Goal: Find specific page/section: Find specific page/section

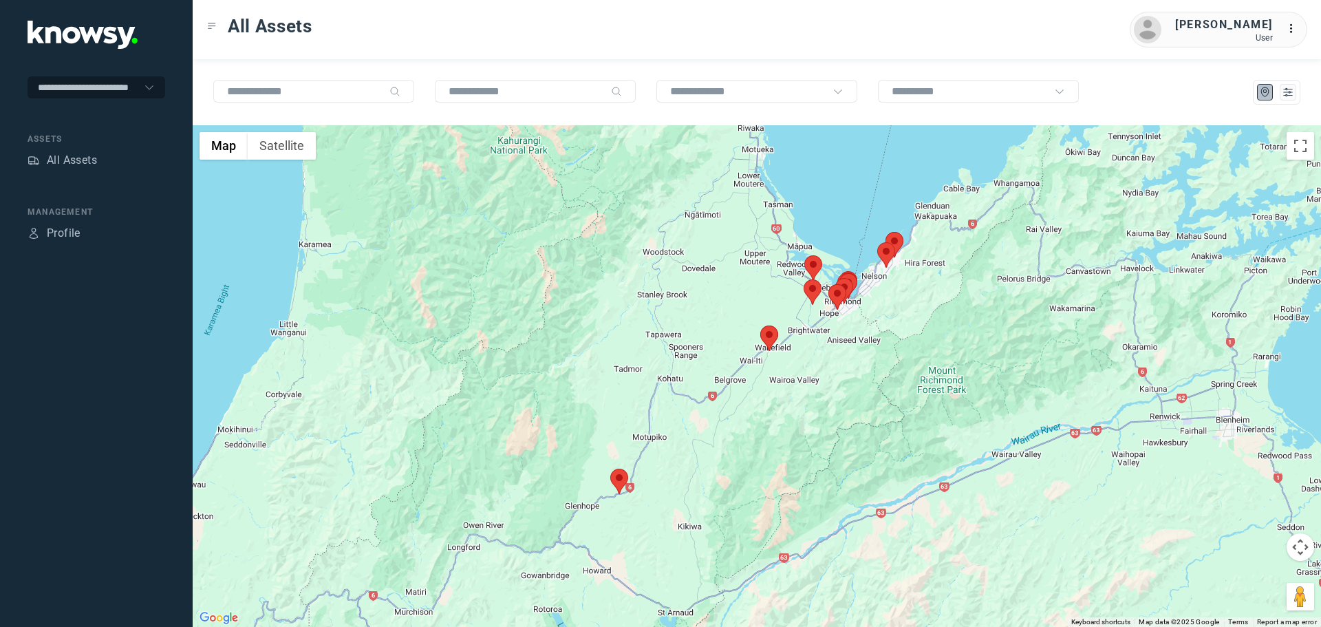
click at [610, 469] on area at bounding box center [610, 469] width 0 height 0
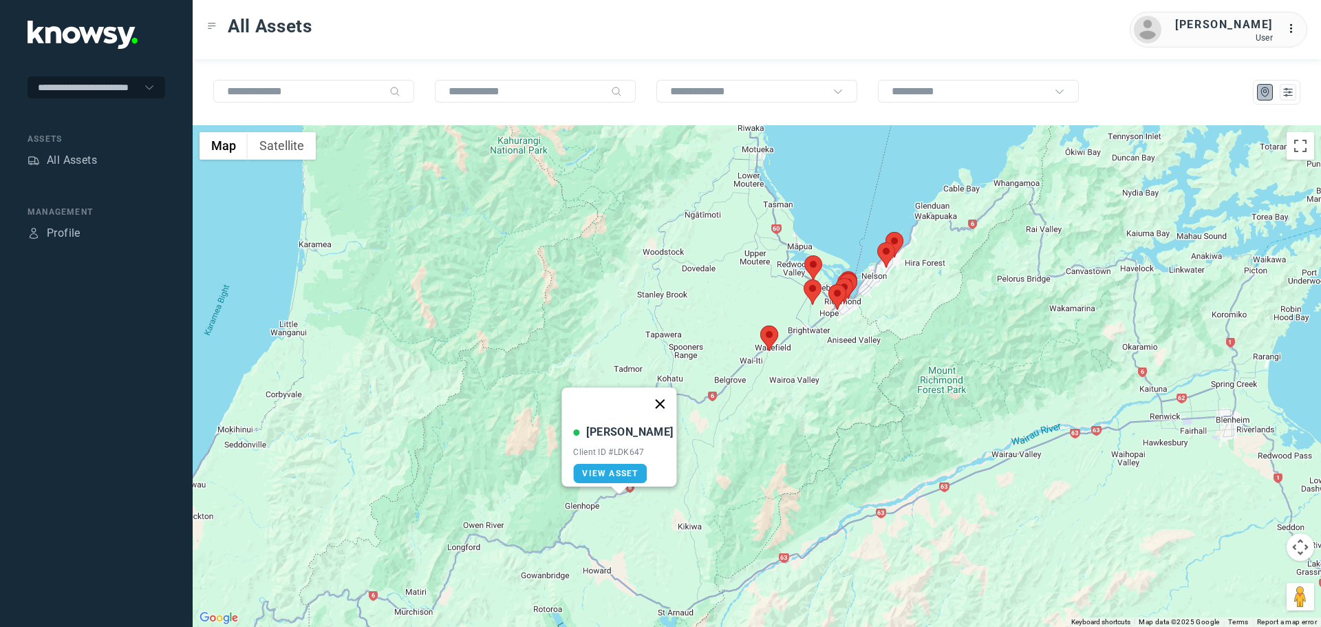
click at [653, 396] on button "Close" at bounding box center [660, 403] width 33 height 33
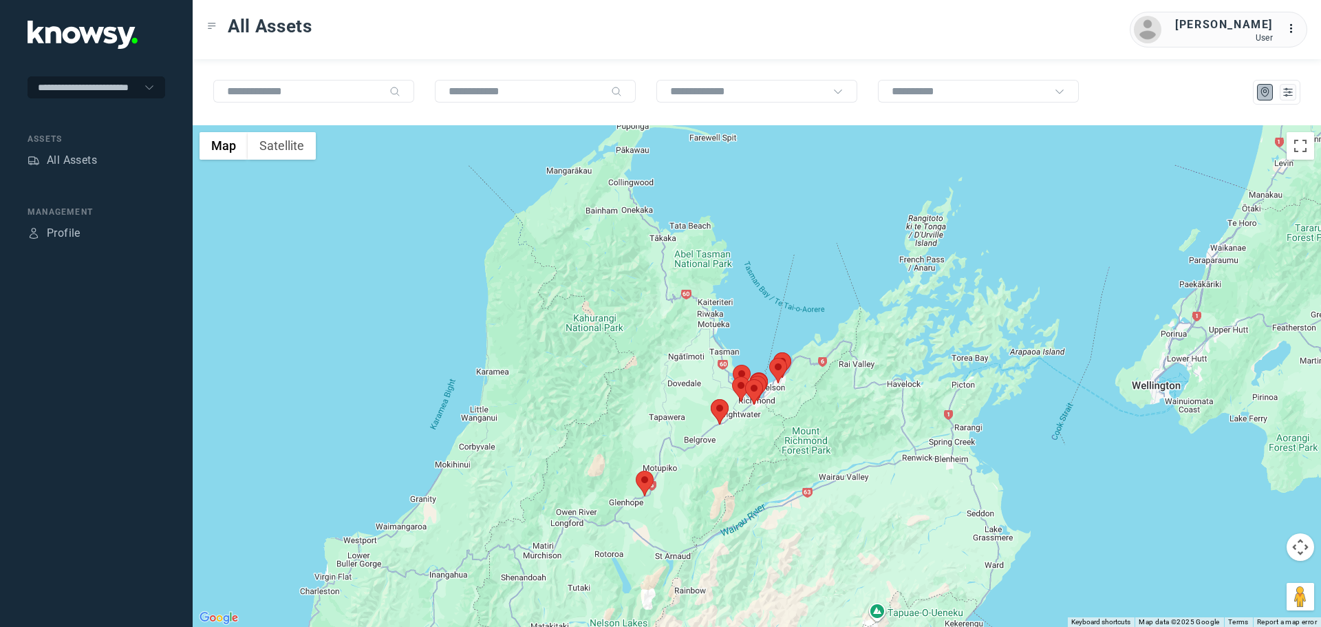
click at [711, 399] on area at bounding box center [711, 399] width 0 height 0
click at [760, 325] on button "Close" at bounding box center [753, 334] width 33 height 33
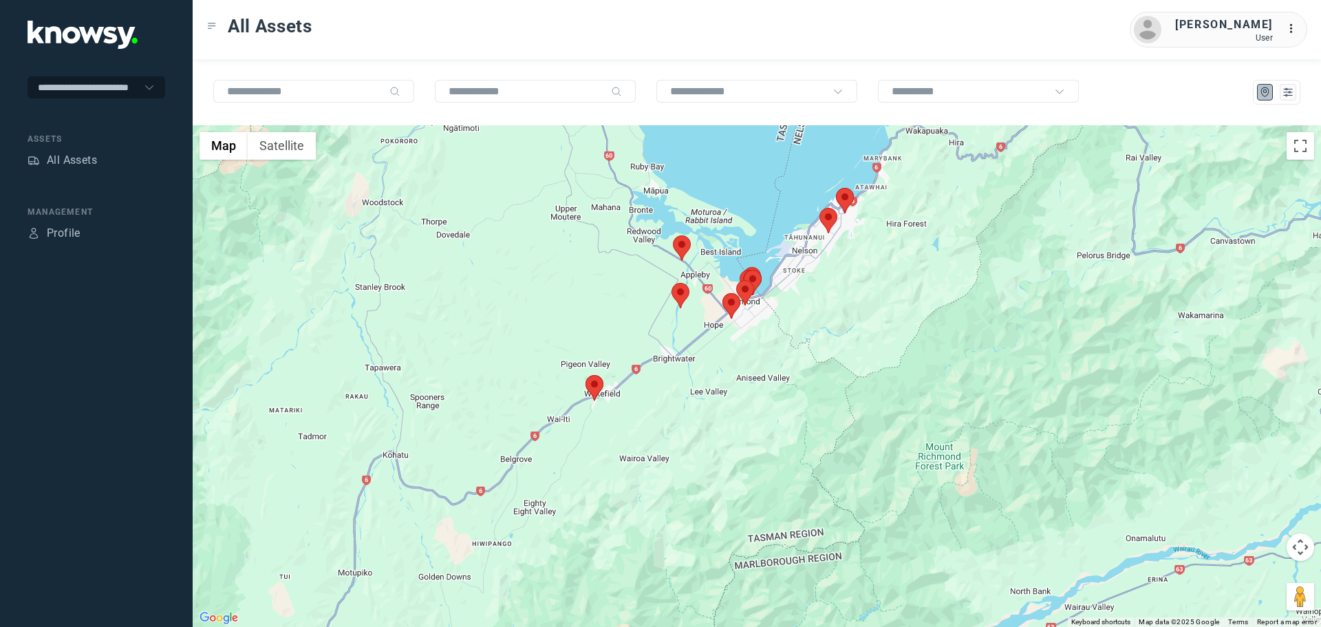
drag, startPoint x: 669, startPoint y: 333, endPoint x: 633, endPoint y: 414, distance: 88.7
click at [633, 414] on div "To navigate, press the arrow keys." at bounding box center [757, 376] width 1128 height 502
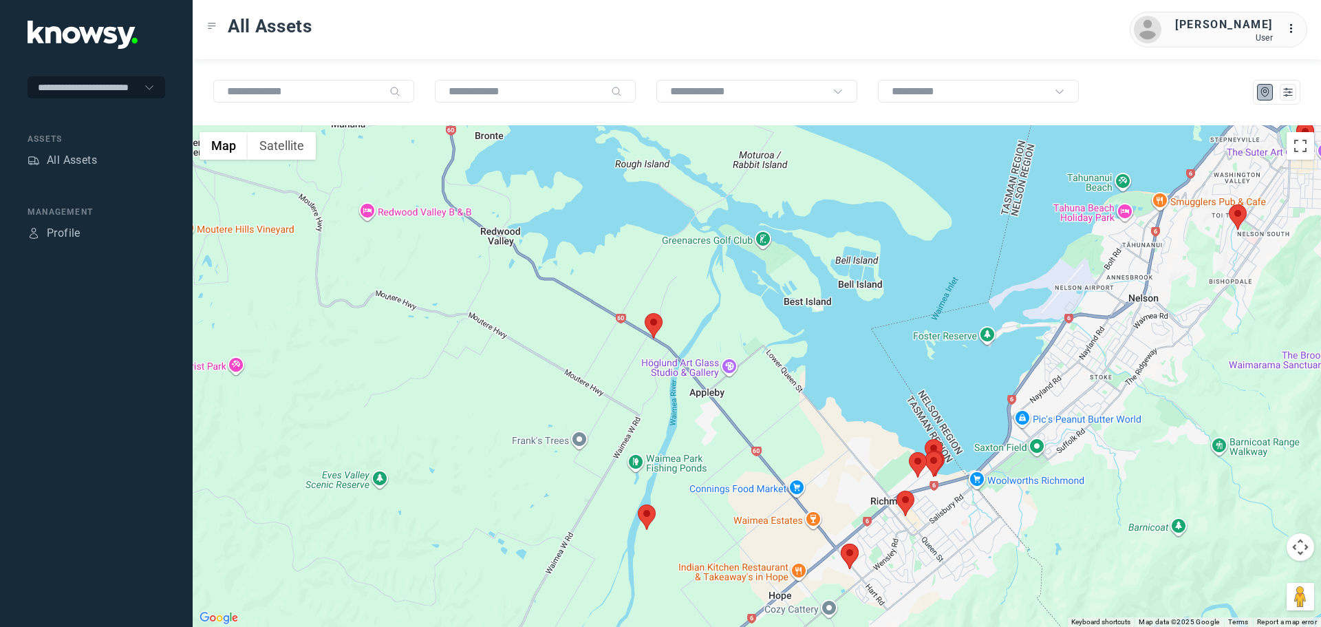
click at [645, 313] on area at bounding box center [645, 313] width 0 height 0
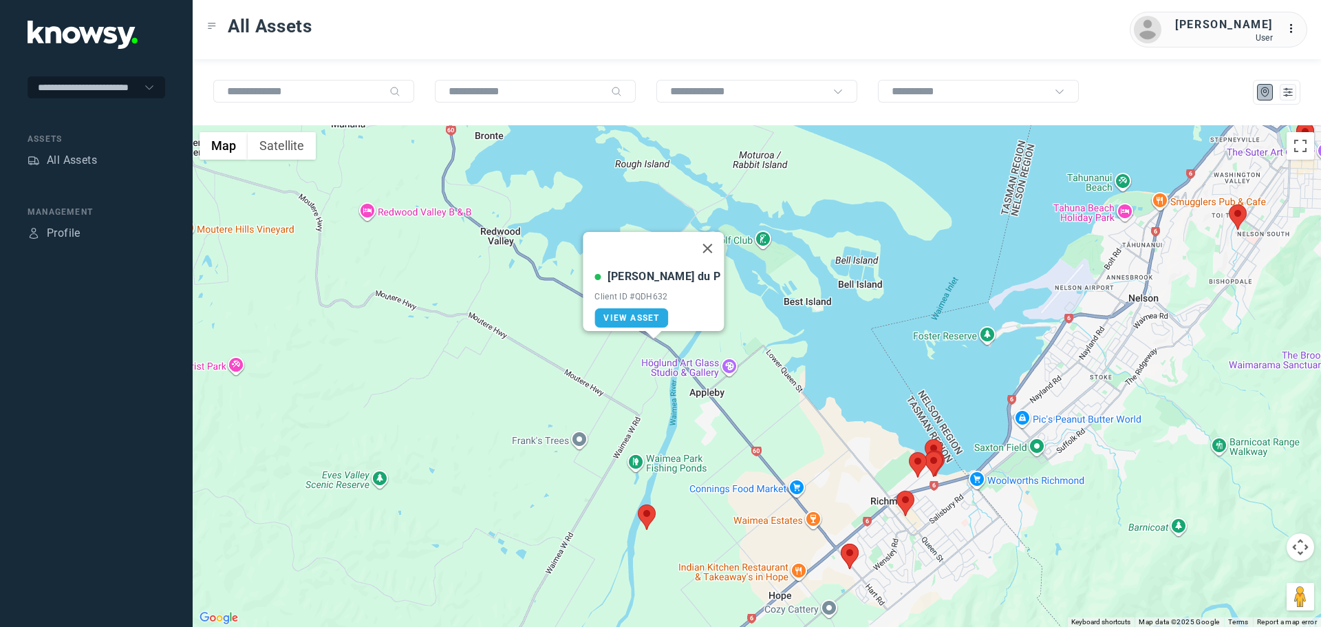
click at [691, 241] on button "Close" at bounding box center [707, 248] width 33 height 33
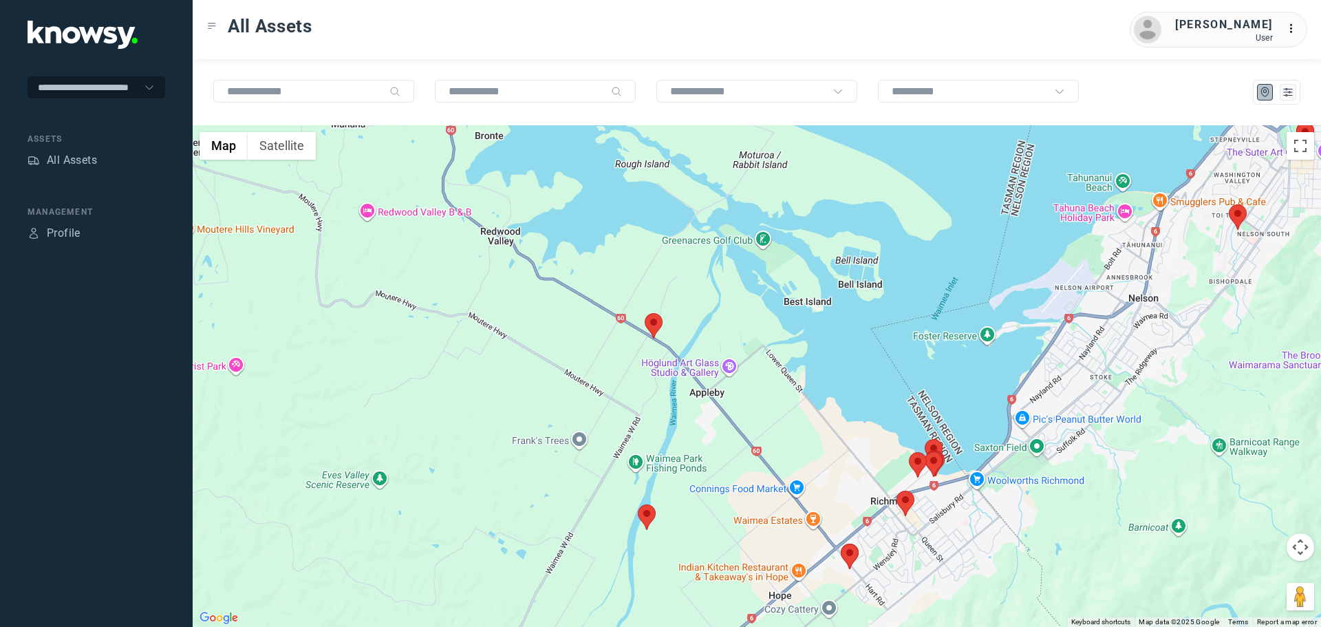
click at [638, 504] on area at bounding box center [638, 504] width 0 height 0
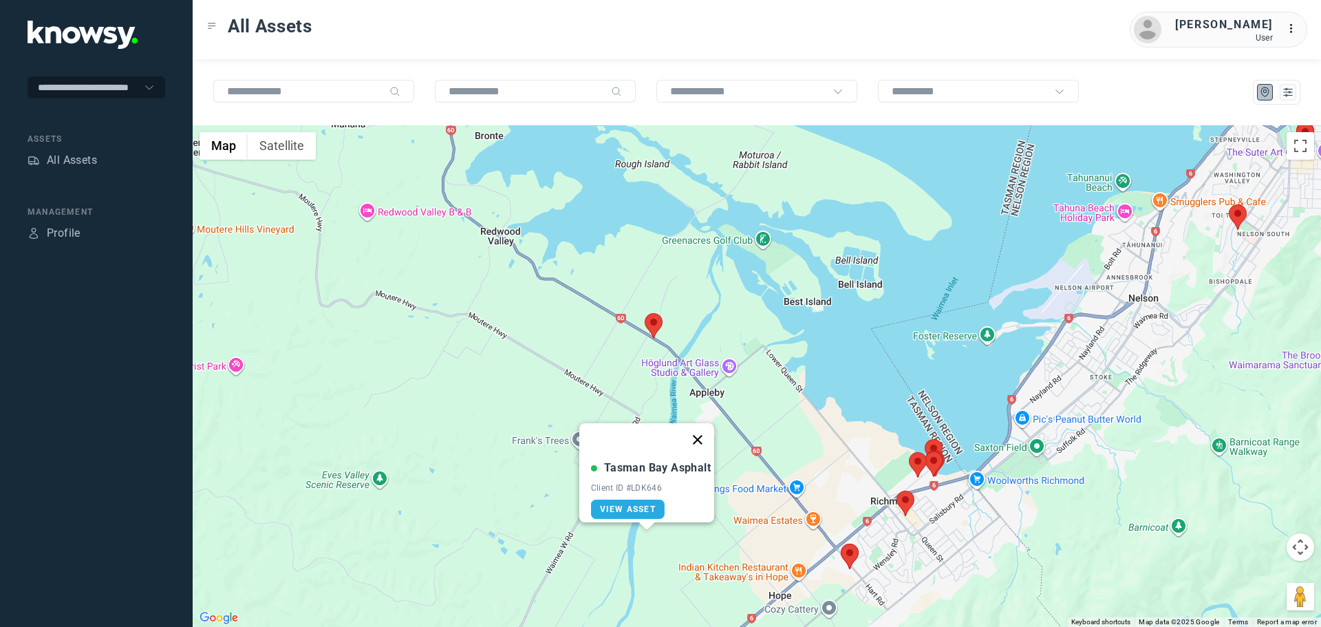
click at [707, 427] on button "Close" at bounding box center [697, 439] width 33 height 33
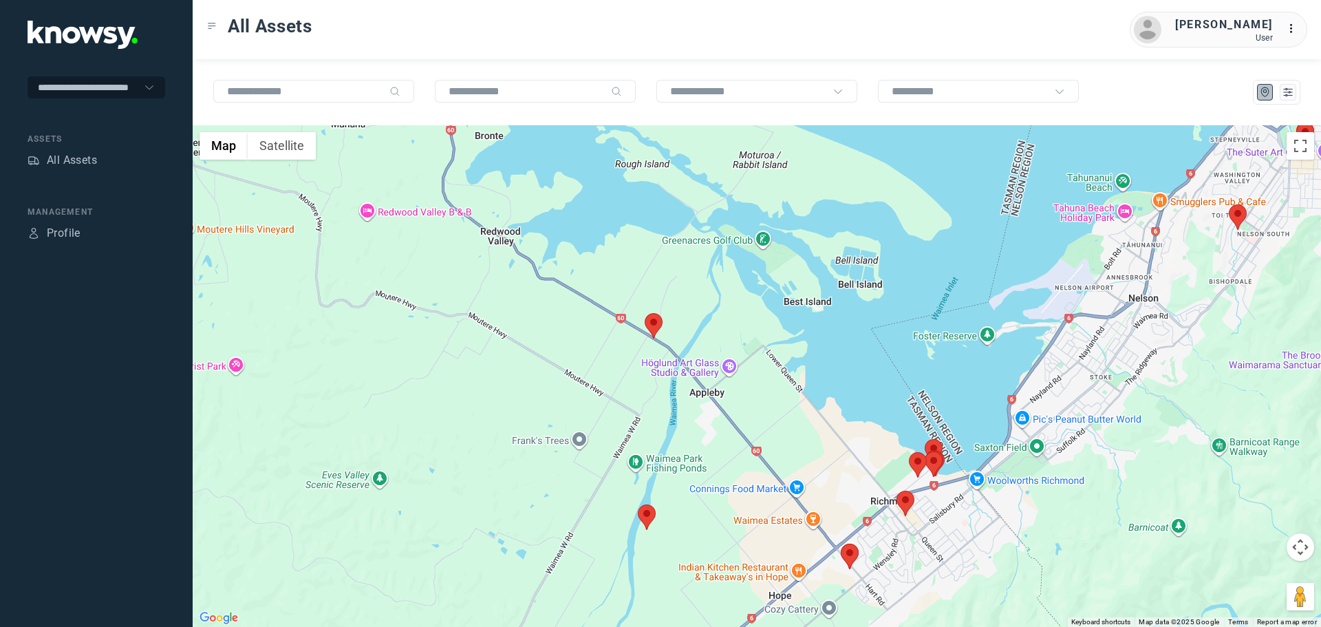
click at [841, 544] on area at bounding box center [841, 544] width 0 height 0
click at [879, 467] on button "Close" at bounding box center [890, 478] width 33 height 33
click at [896, 491] on area at bounding box center [896, 491] width 0 height 0
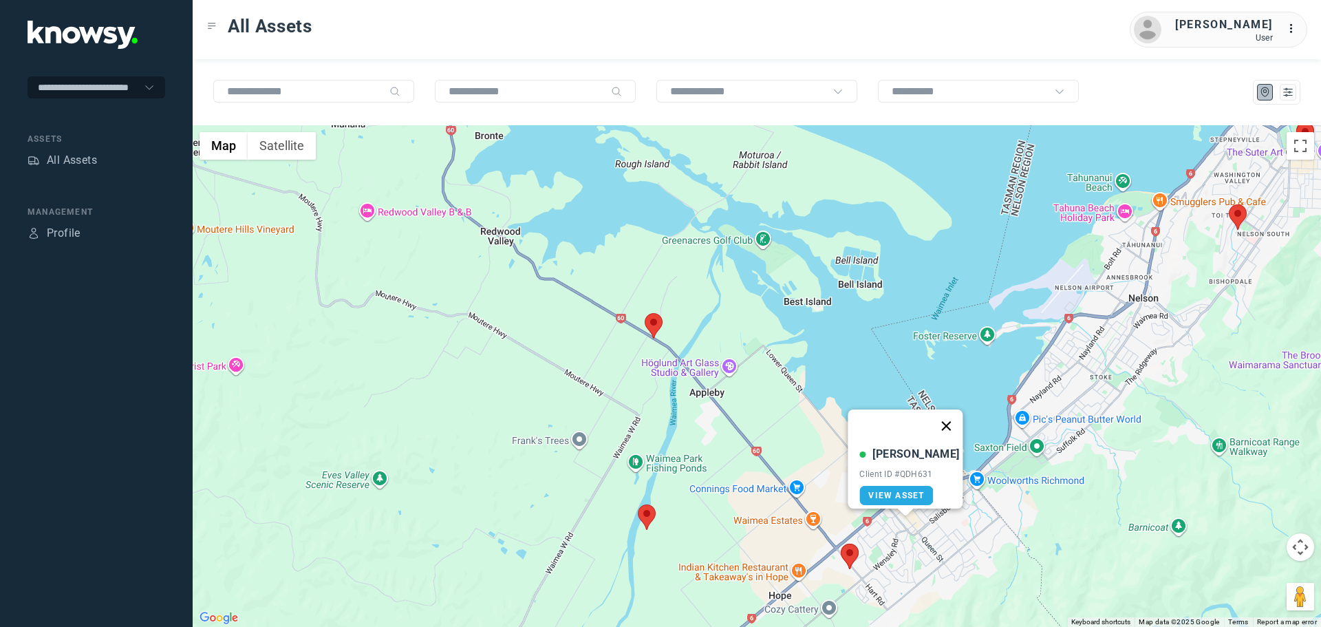
click at [941, 420] on button "Close" at bounding box center [946, 425] width 33 height 33
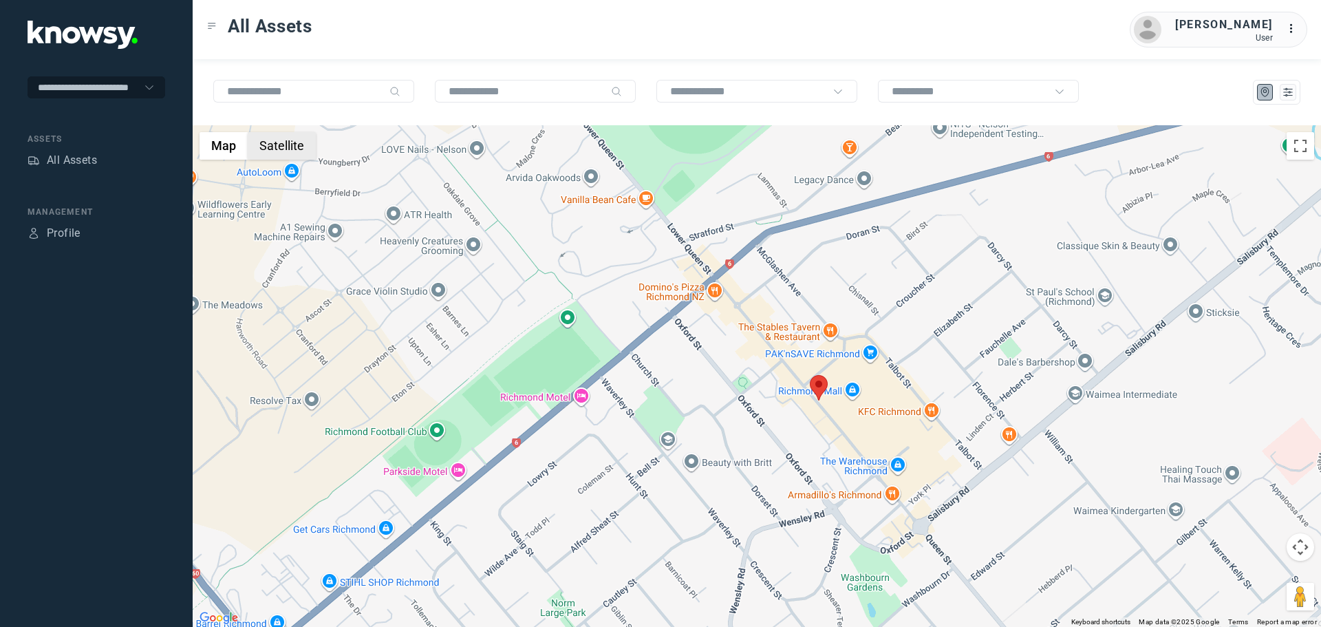
click at [272, 147] on button "Satellite" at bounding box center [282, 146] width 68 height 28
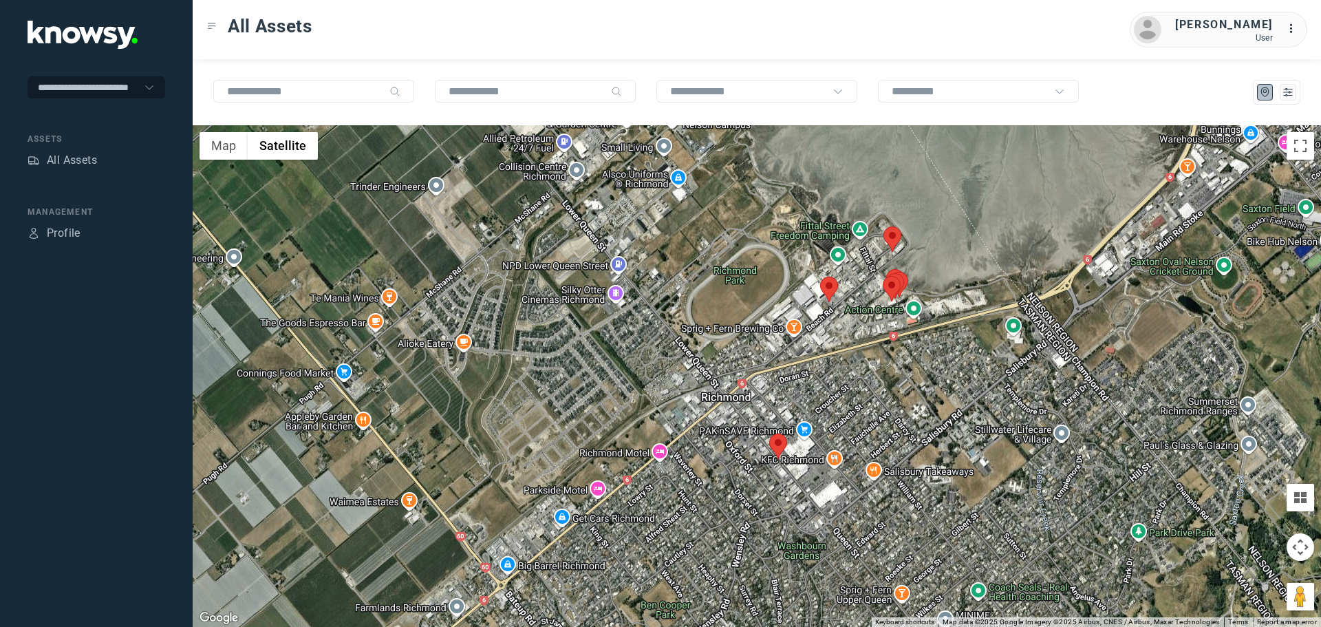
drag, startPoint x: 858, startPoint y: 354, endPoint x: 818, endPoint y: 405, distance: 65.2
click at [818, 405] on div at bounding box center [757, 376] width 1128 height 502
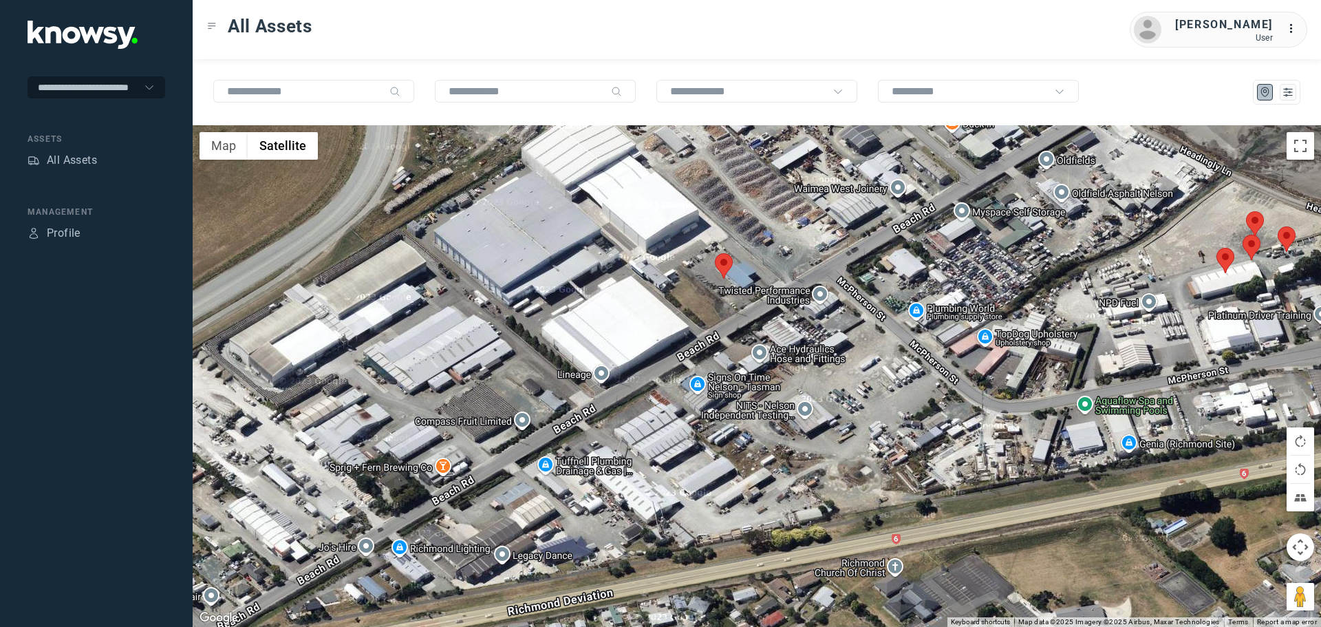
click at [715, 253] on area at bounding box center [715, 253] width 0 height 0
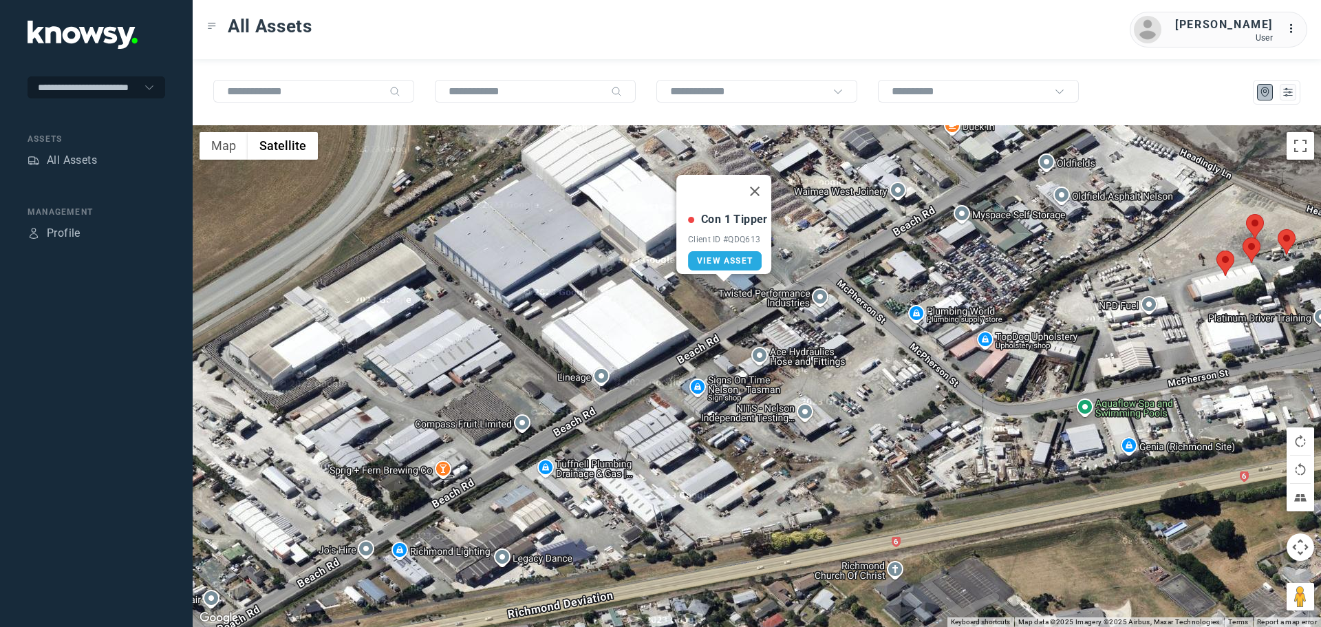
click at [892, 377] on div "Con 1 Tipper Client ID #QDQ613 View Asset" at bounding box center [757, 376] width 1128 height 502
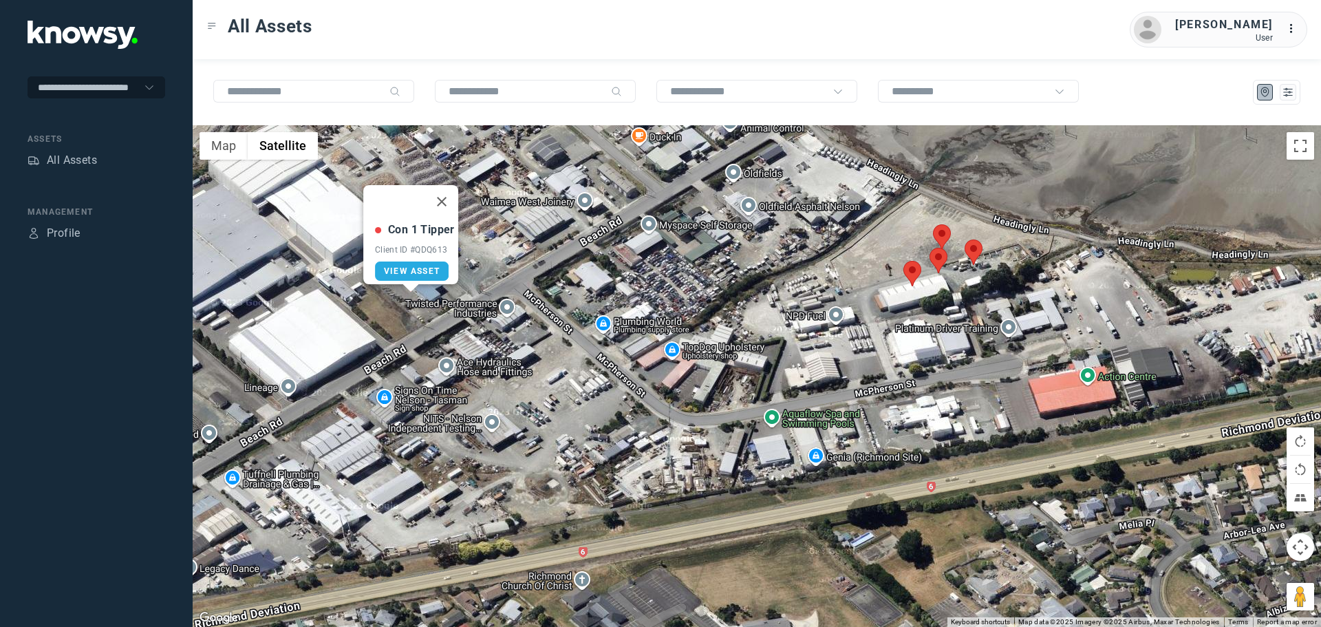
drag, startPoint x: 1132, startPoint y: 335, endPoint x: 791, endPoint y: 349, distance: 340.9
click at [795, 348] on div "Con 1 Tipper Client ID #QDQ613 View Asset" at bounding box center [757, 376] width 1128 height 502
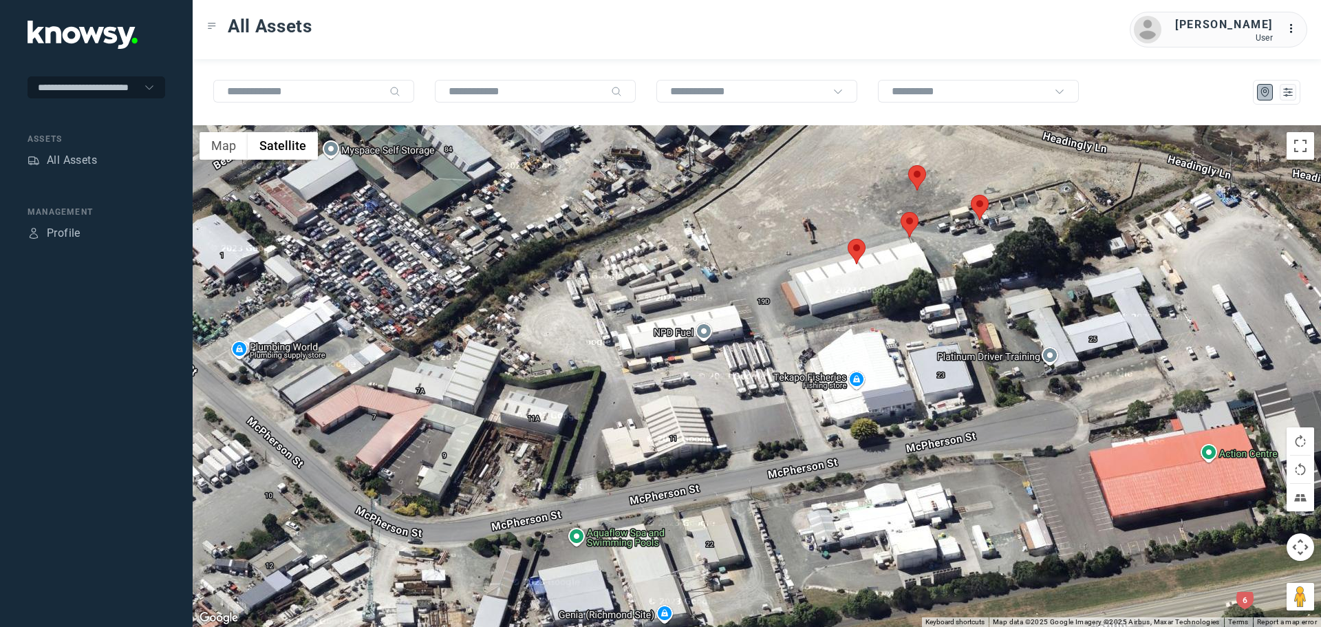
click at [848, 239] on area at bounding box center [848, 239] width 0 height 0
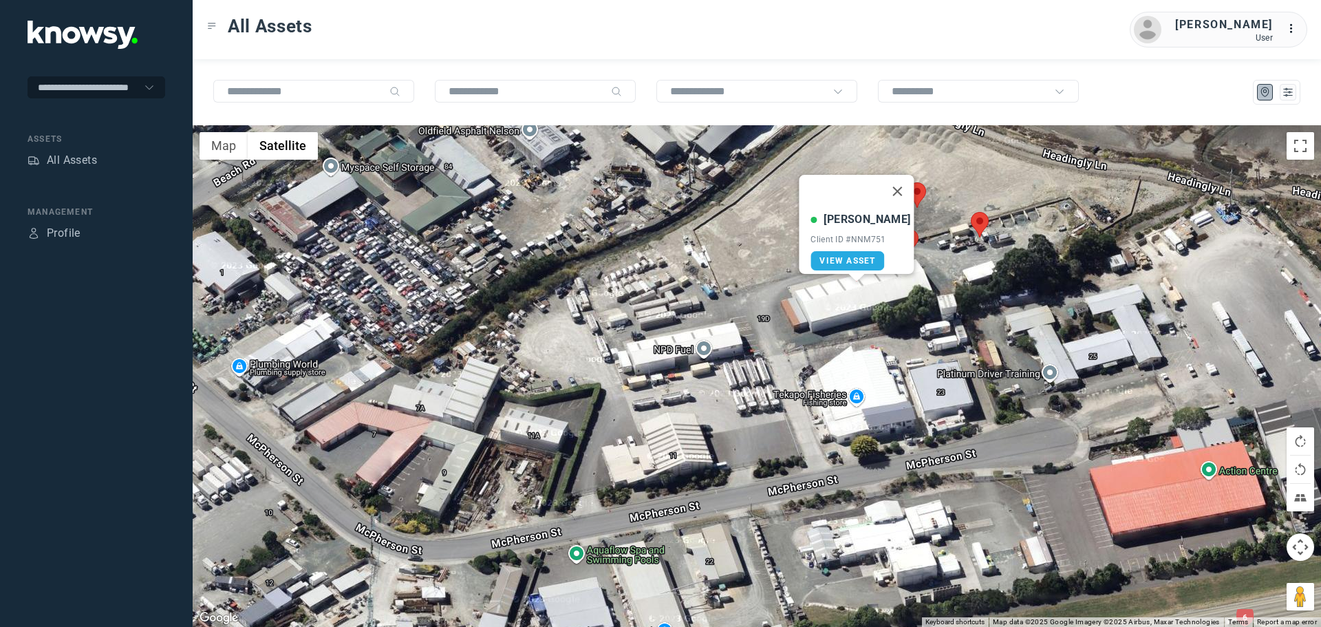
click at [908, 182] on area at bounding box center [908, 182] width 0 height 0
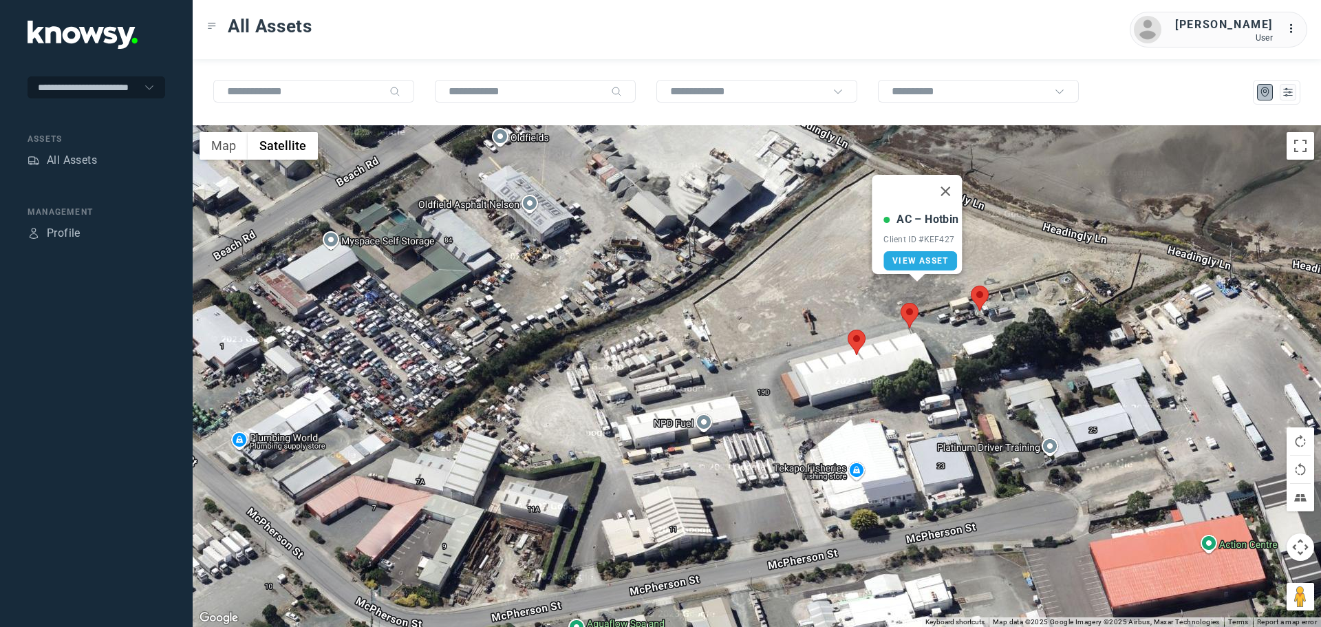
click at [901, 303] on area at bounding box center [901, 303] width 0 height 0
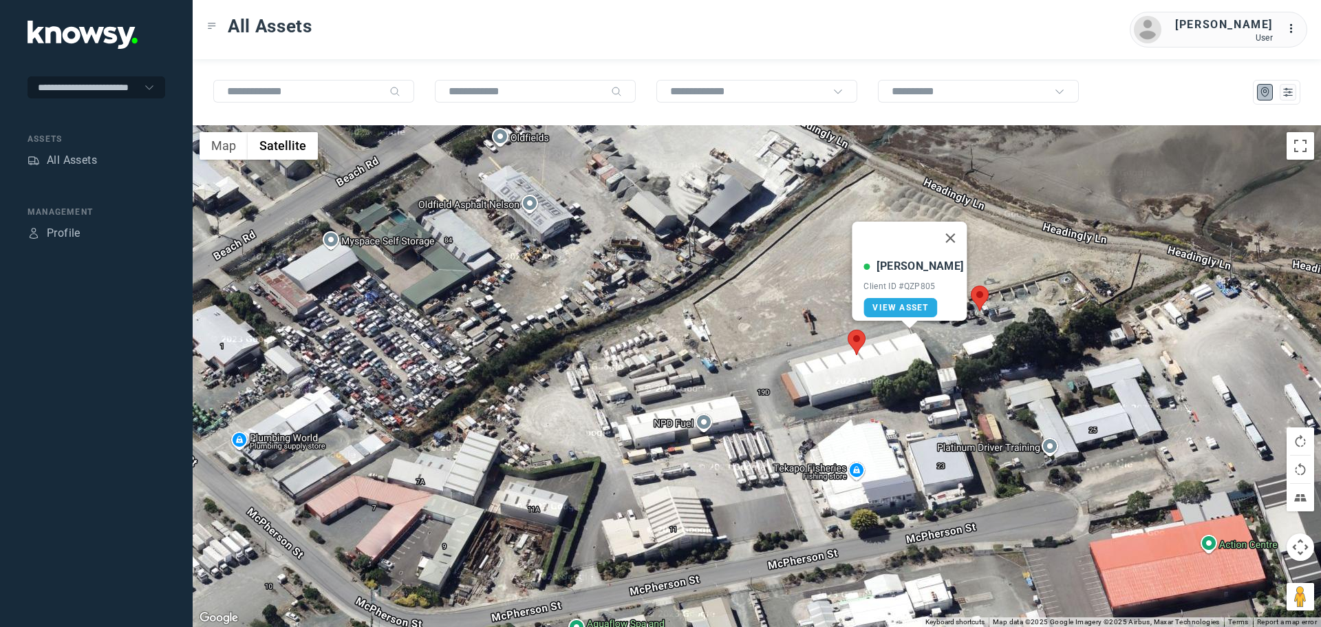
click at [971, 286] on area at bounding box center [971, 286] width 0 height 0
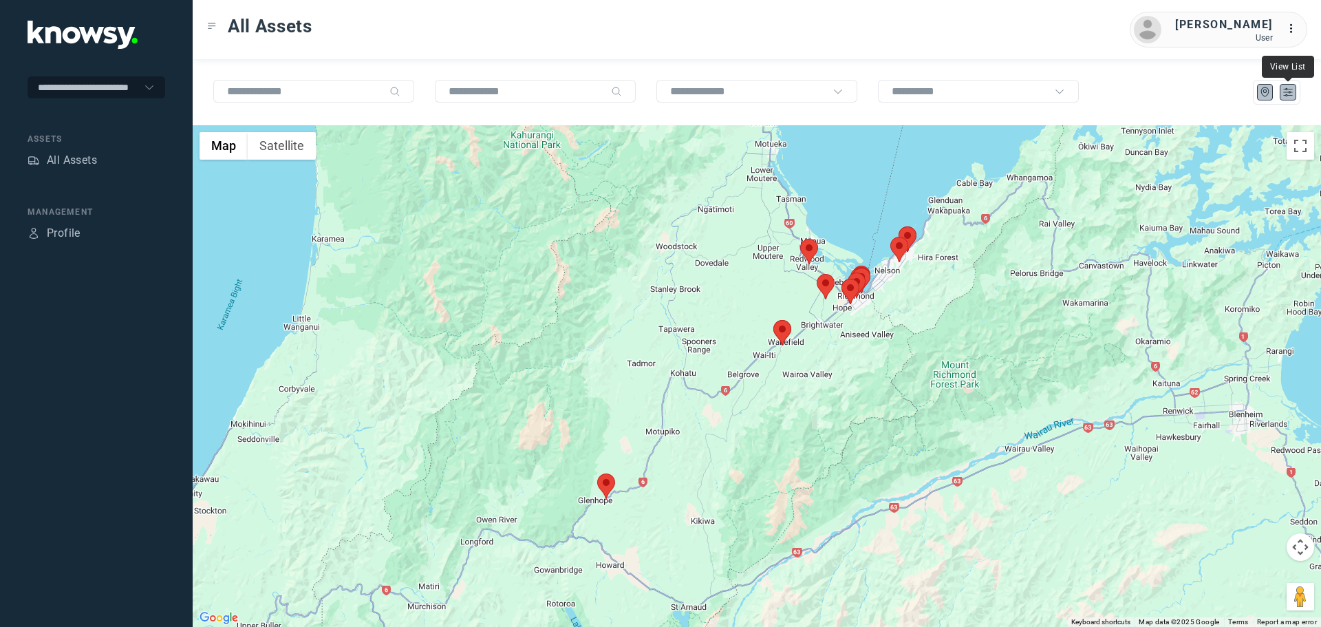
click at [1286, 89] on icon "List" at bounding box center [1288, 93] width 8 height 8
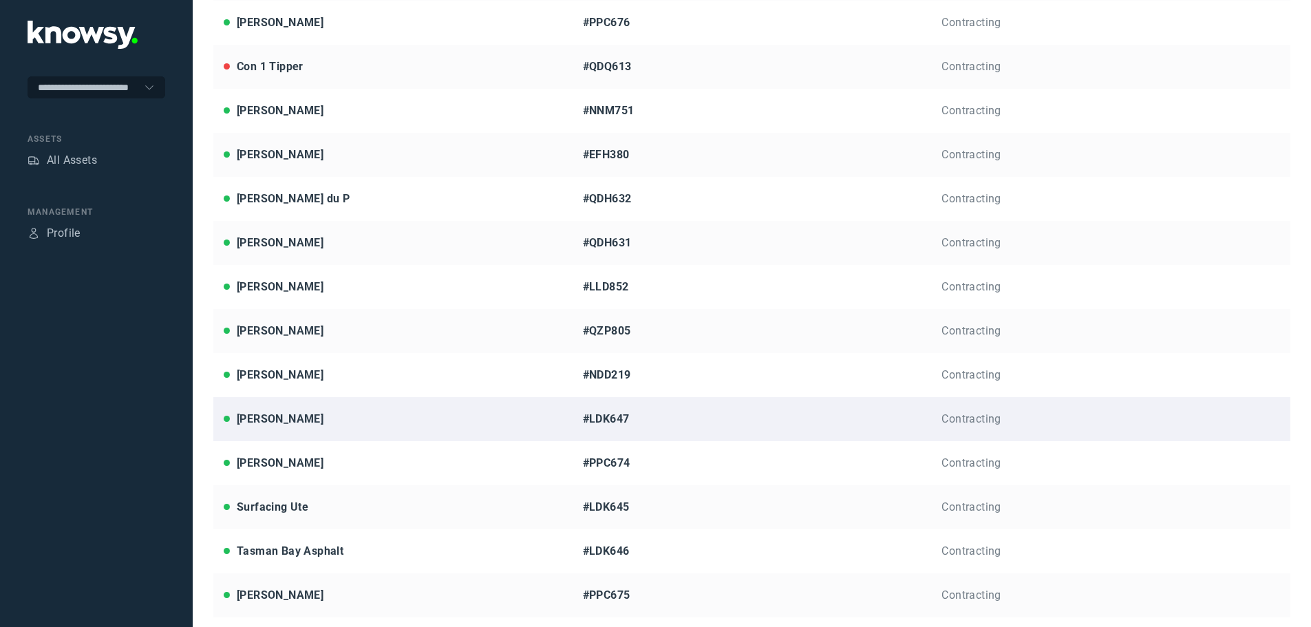
scroll to position [308, 0]
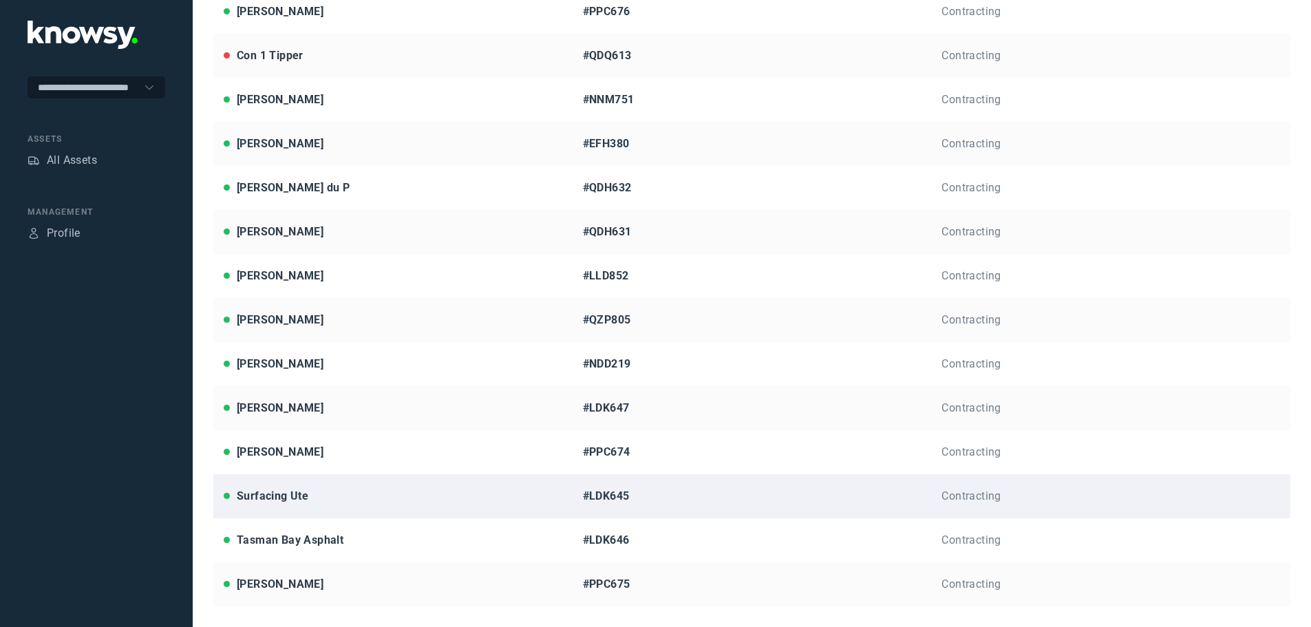
click at [301, 494] on div "Surfacing Ute" at bounding box center [273, 496] width 72 height 17
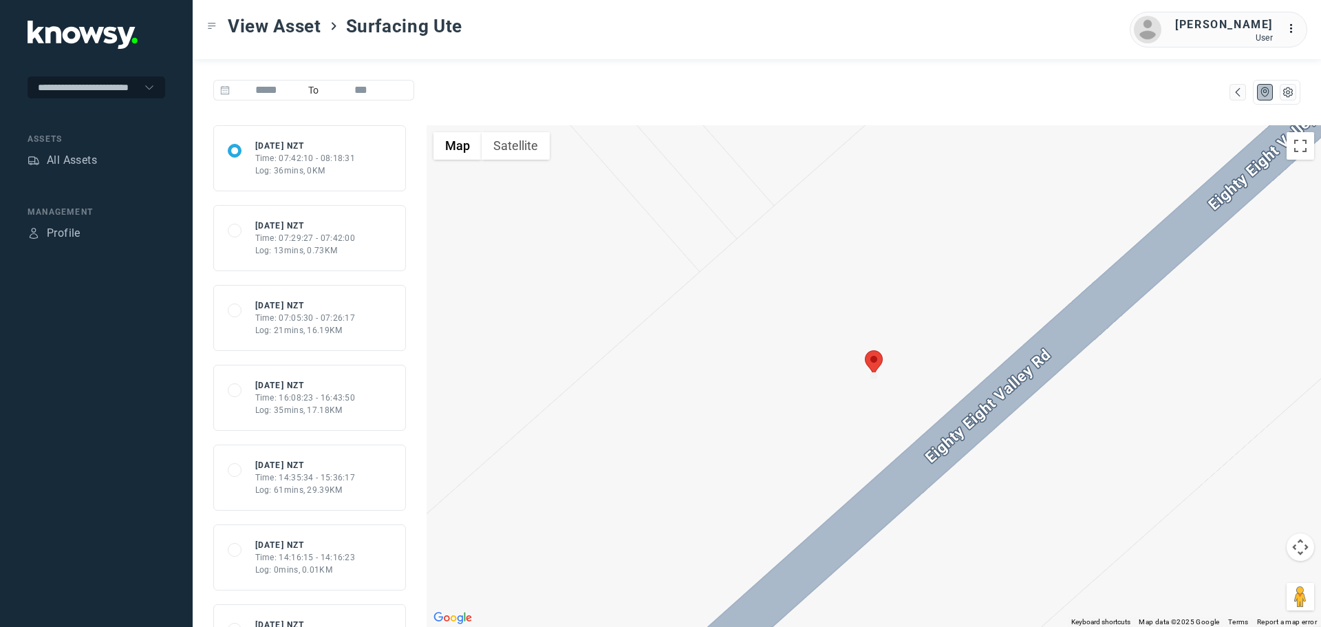
click at [308, 316] on div "Time: 07:05:30 - 07:26:17" at bounding box center [305, 318] width 100 height 12
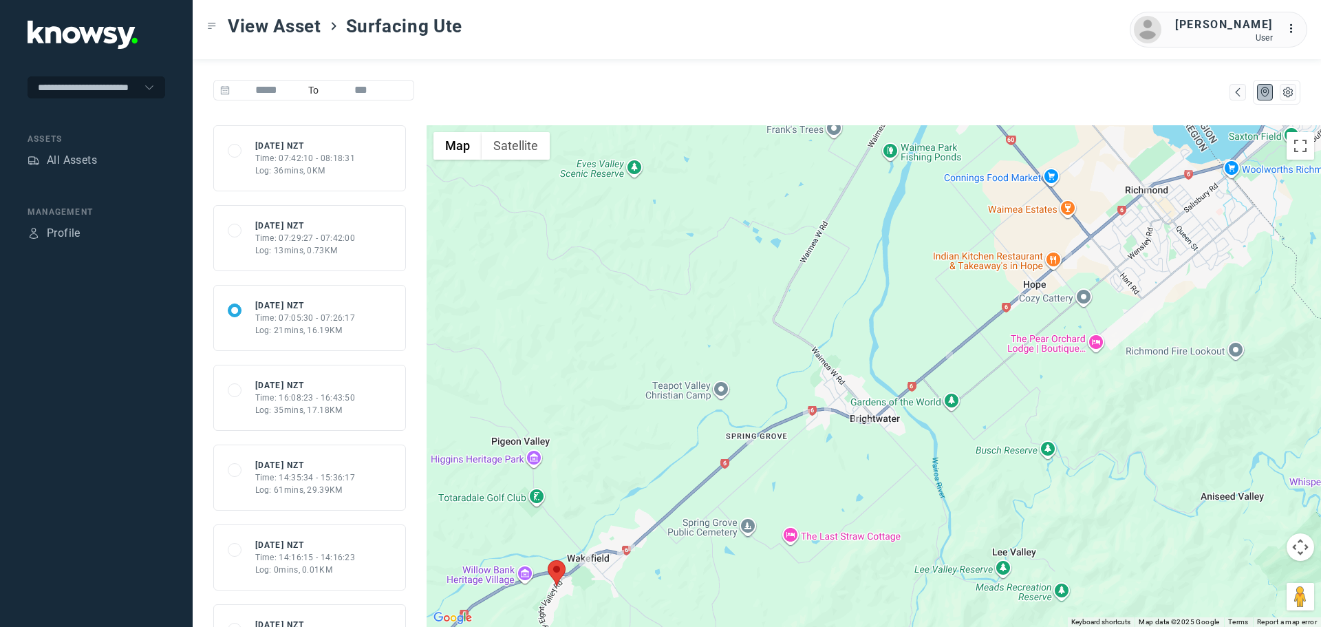
click at [328, 398] on div "Time: 16:08:23 - 16:43:50" at bounding box center [305, 397] width 100 height 12
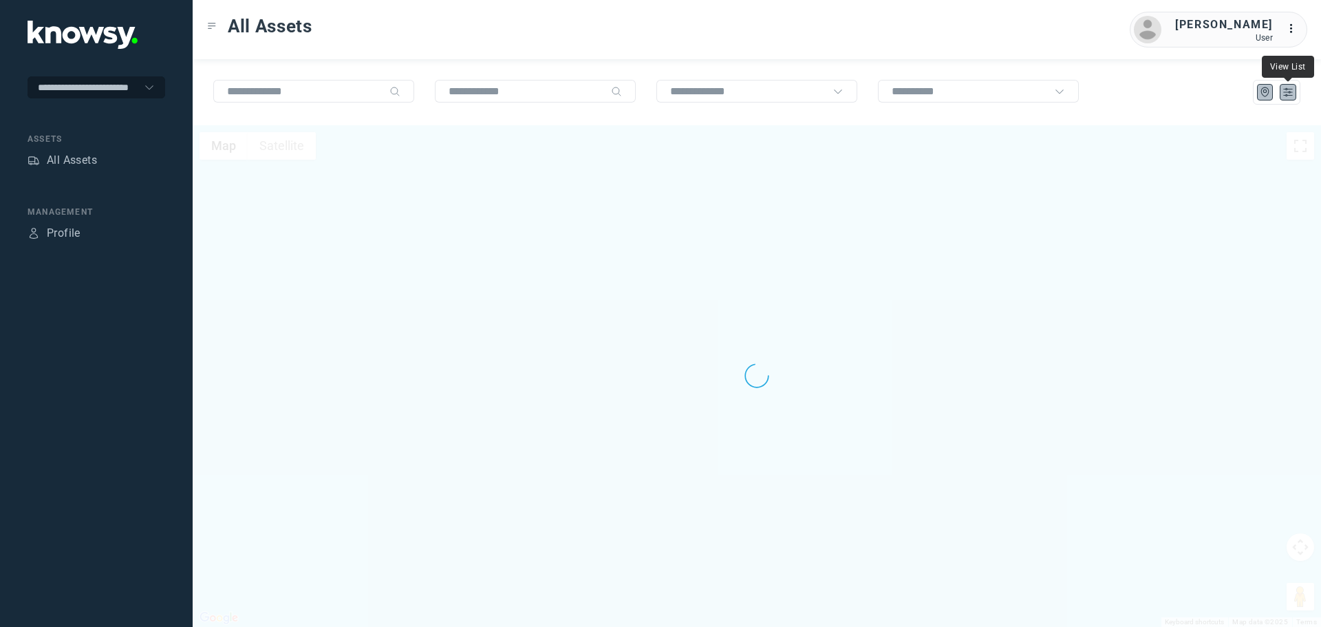
click at [1291, 94] on icon "List" at bounding box center [1288, 92] width 12 height 12
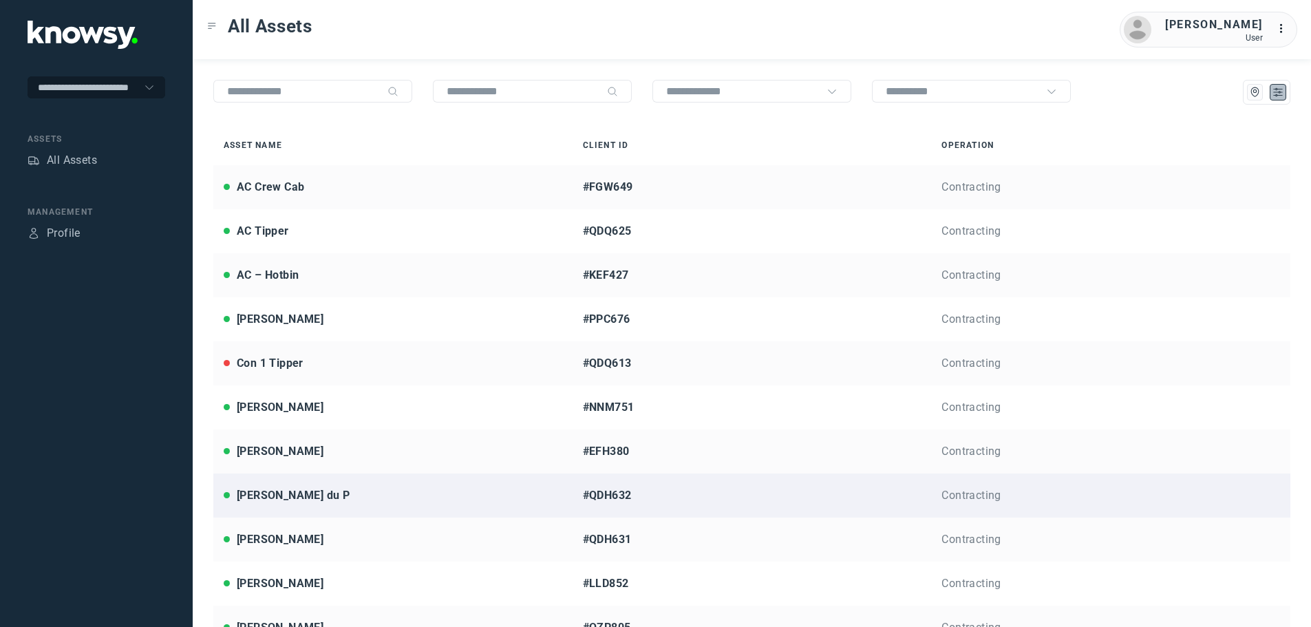
click at [319, 493] on div "[PERSON_NAME] du P" at bounding box center [393, 495] width 339 height 17
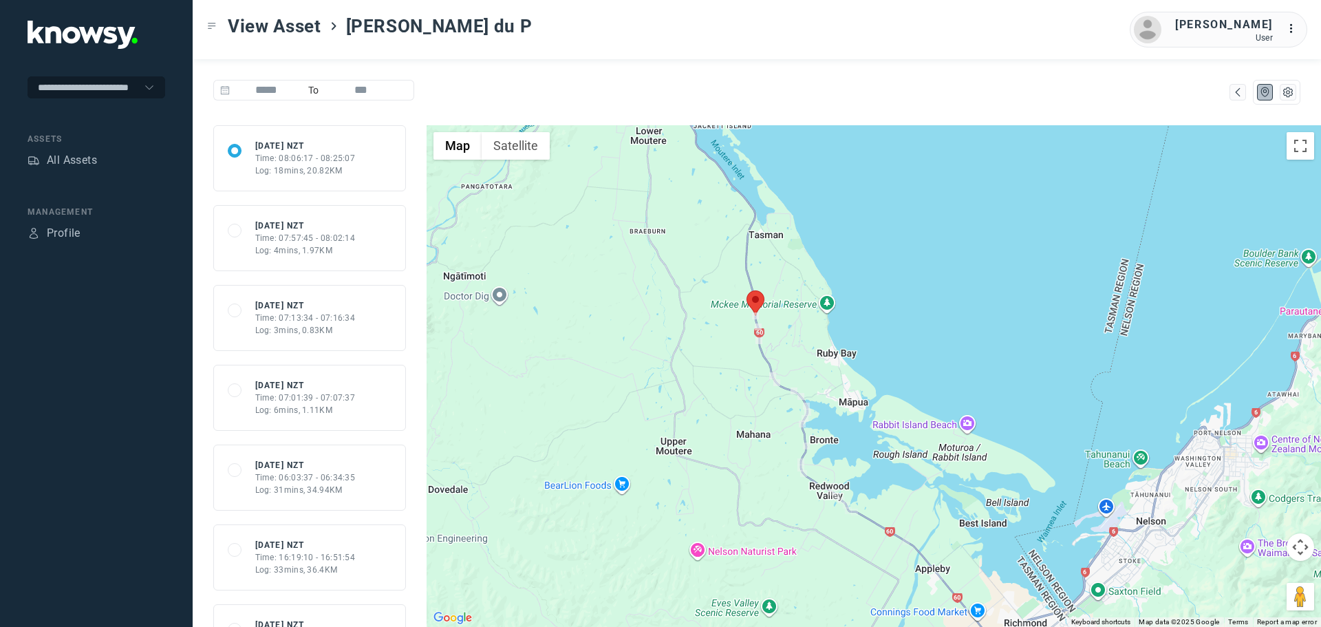
drag, startPoint x: 782, startPoint y: 235, endPoint x: 804, endPoint y: 367, distance: 134.5
click at [804, 367] on div at bounding box center [874, 376] width 894 height 502
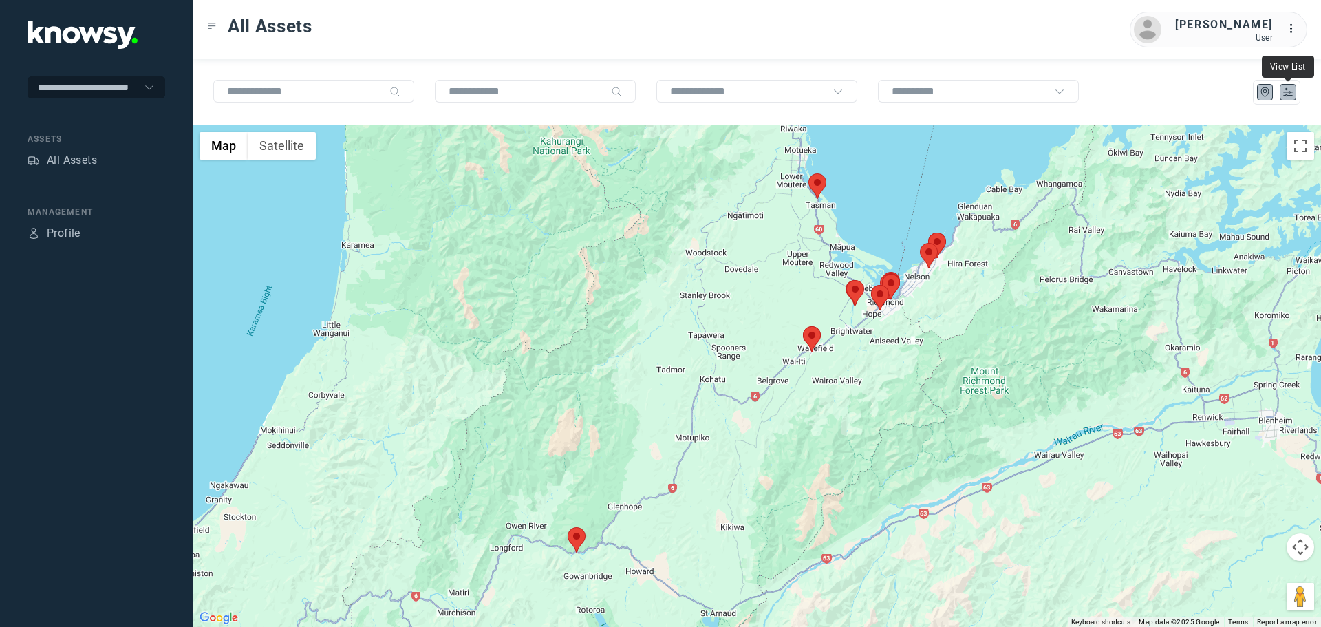
click at [1288, 92] on icon "List" at bounding box center [1288, 92] width 12 height 12
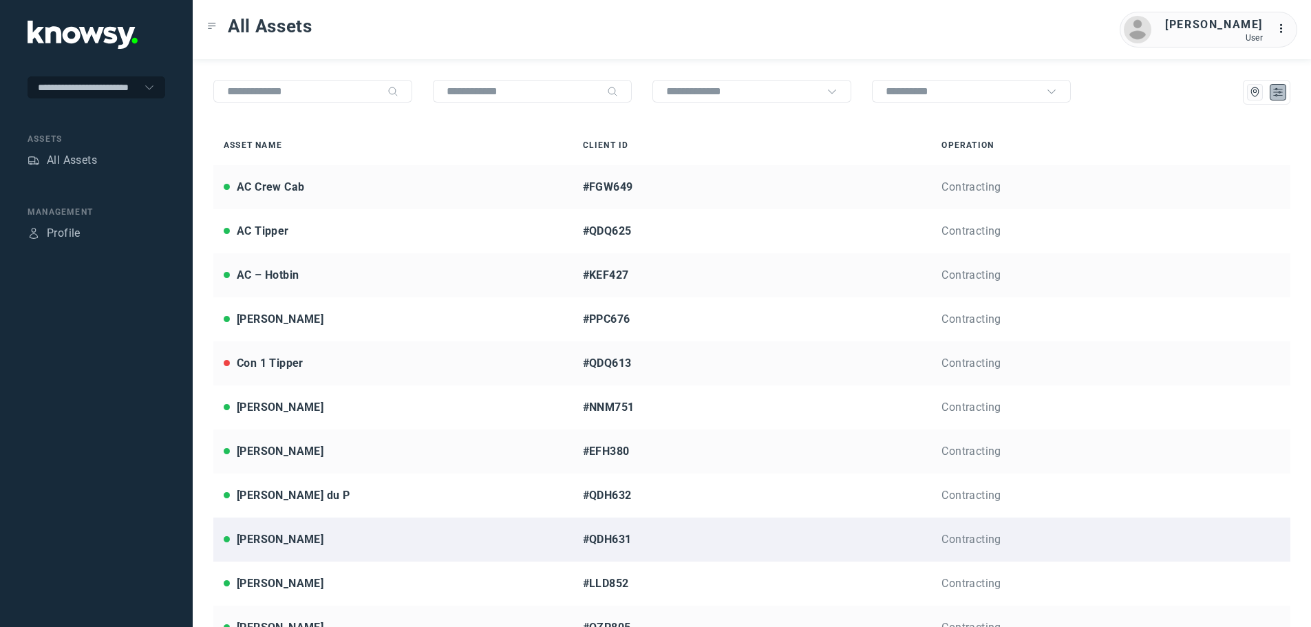
click at [243, 540] on div "[PERSON_NAME]" at bounding box center [280, 539] width 87 height 17
